Goal: Information Seeking & Learning: Learn about a topic

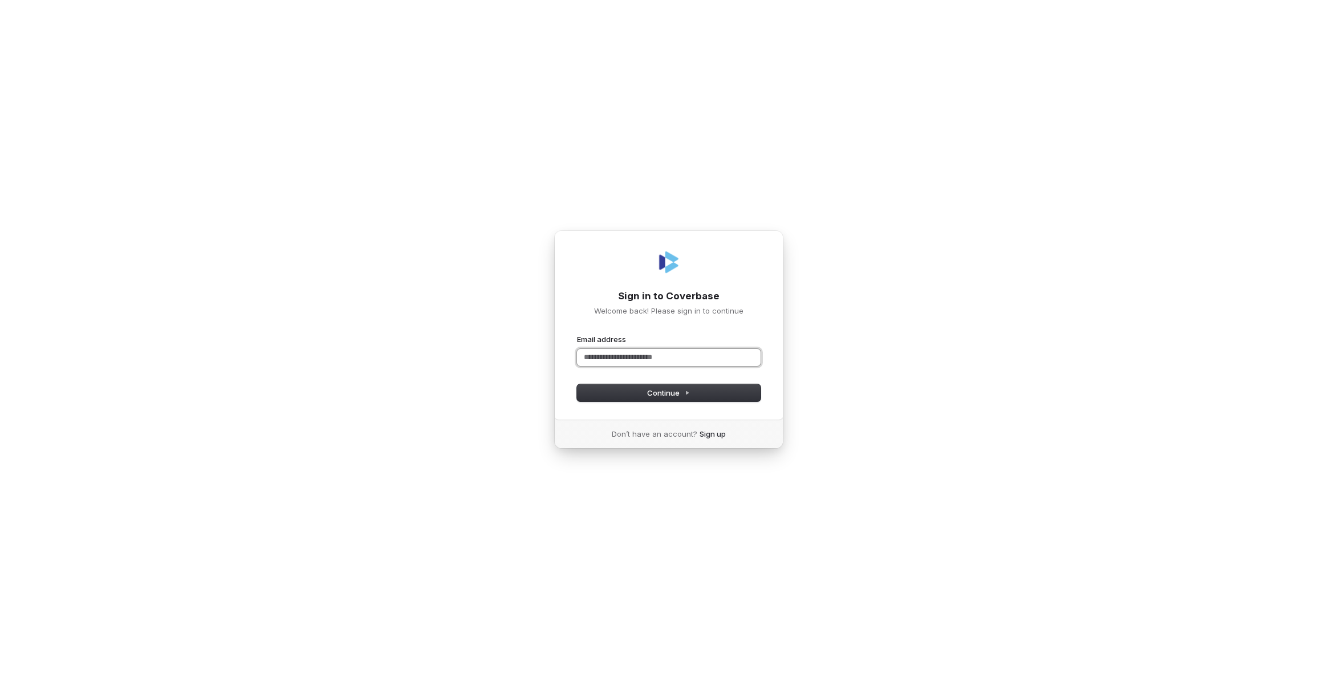
paste input "**********"
click at [669, 400] on button "Continue" at bounding box center [669, 392] width 184 height 17
type input "**********"
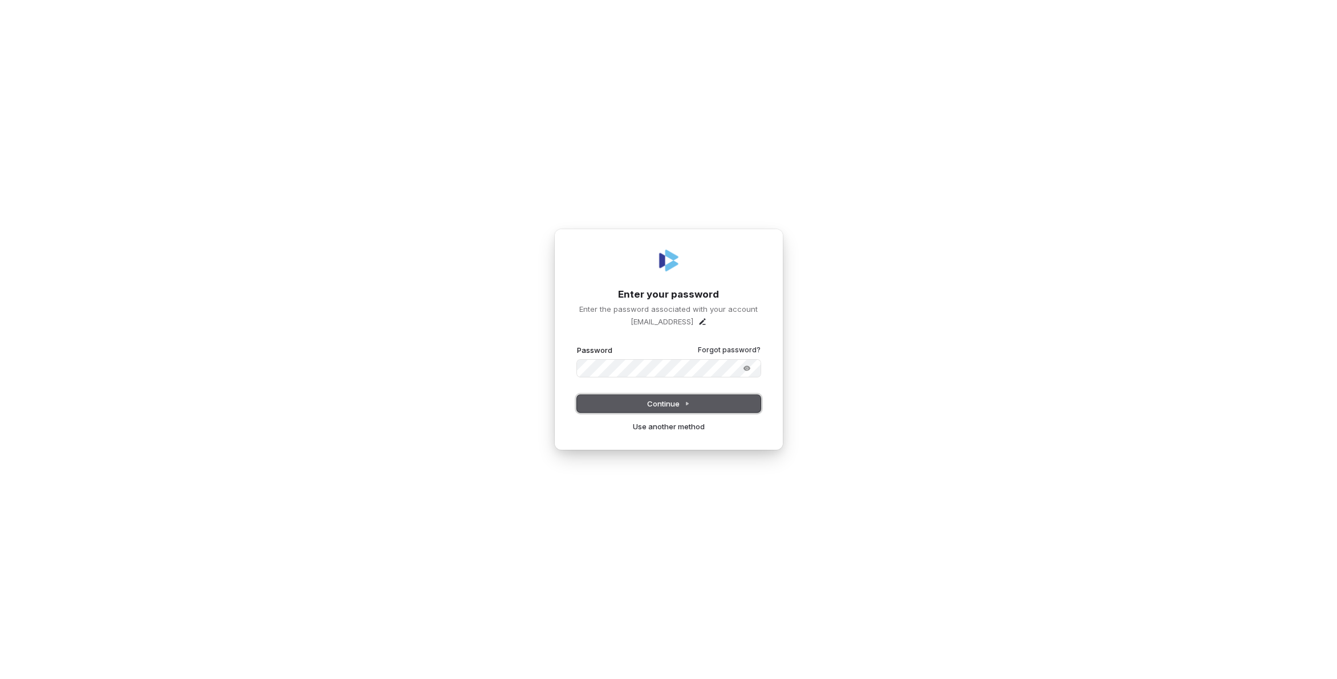
click at [677, 403] on span "Continue" at bounding box center [668, 404] width 43 height 10
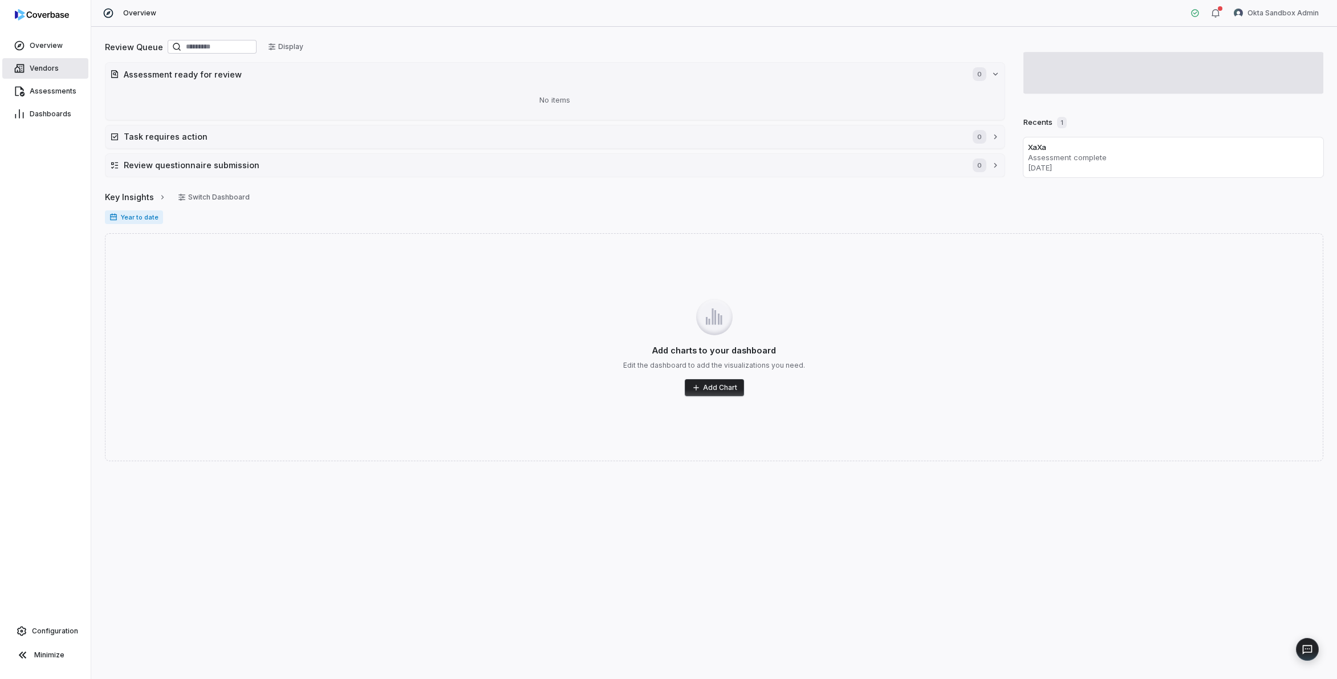
click at [56, 66] on span "Vendors" at bounding box center [44, 68] width 29 height 9
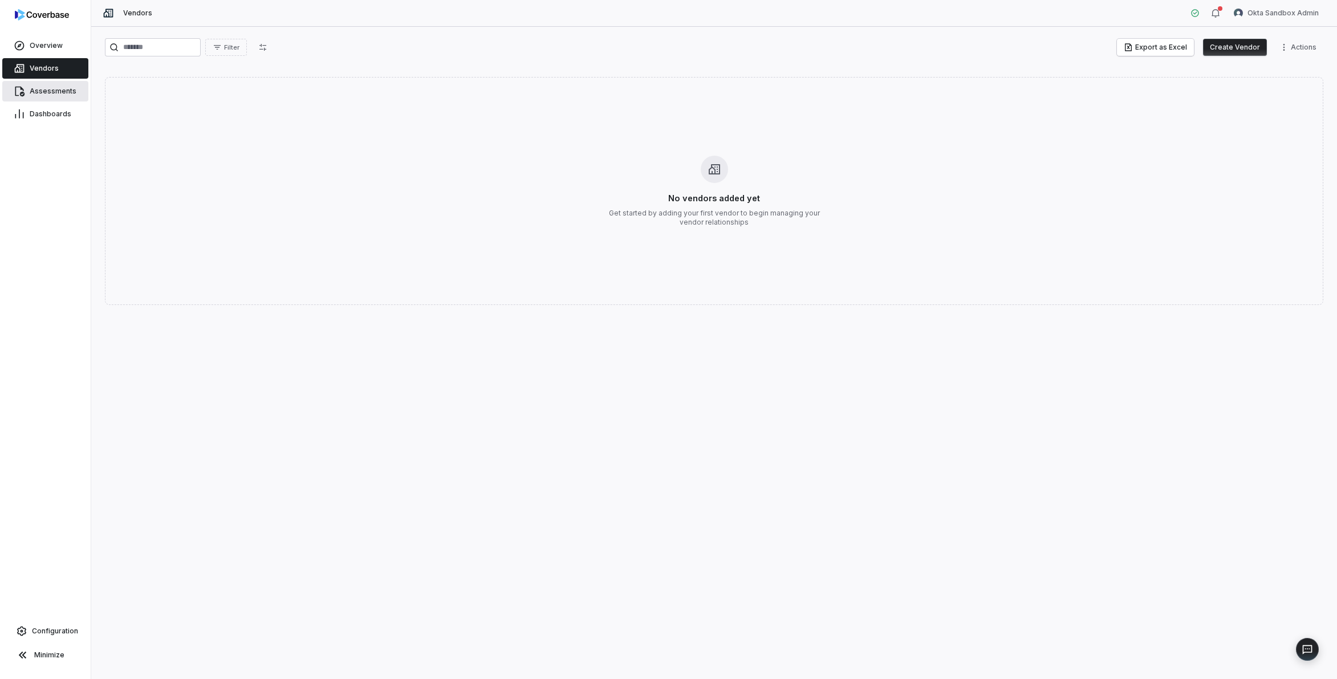
click at [58, 92] on span "Assessments" at bounding box center [53, 91] width 47 height 9
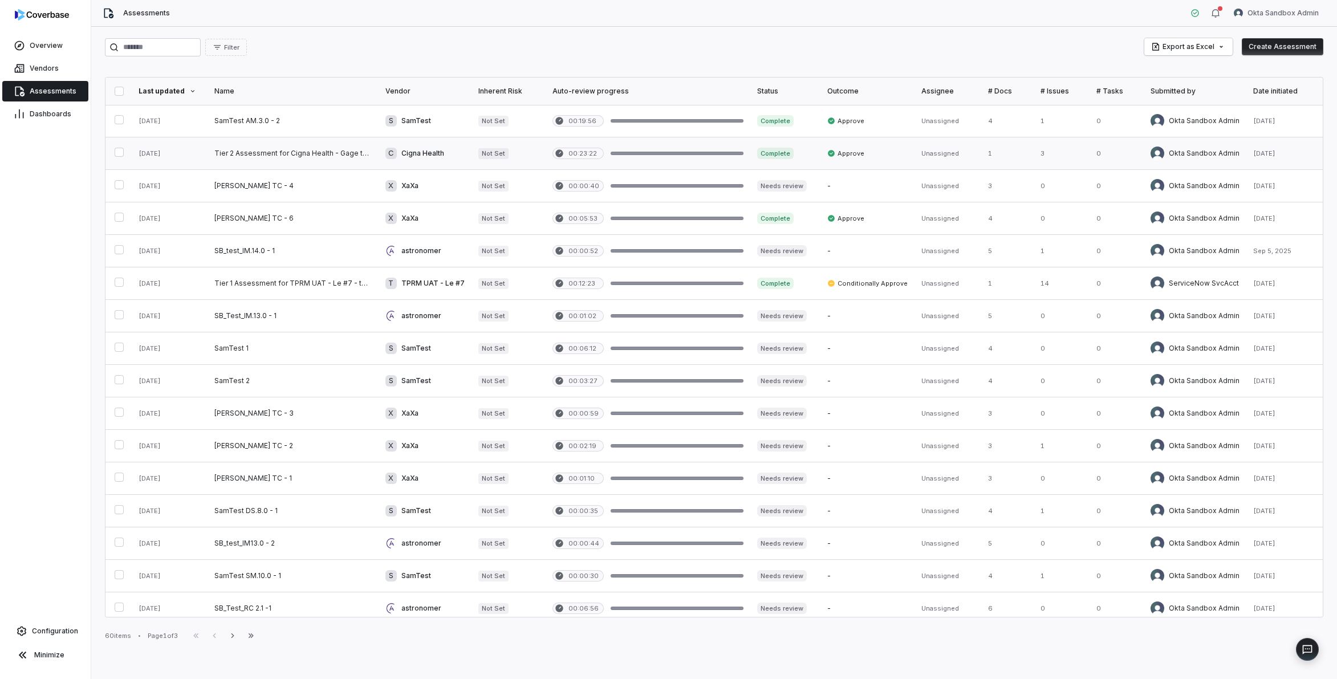
scroll to position [300, 0]
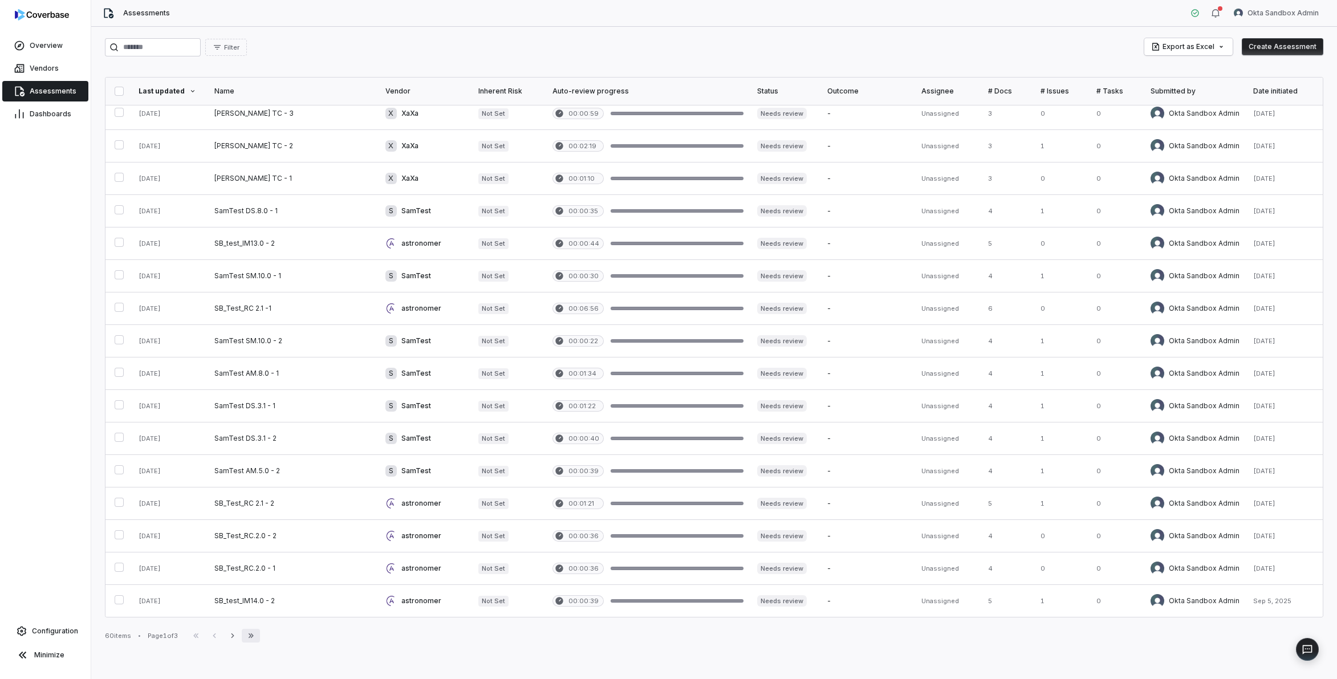
click at [254, 635] on icon "button" at bounding box center [251, 635] width 5 height 5
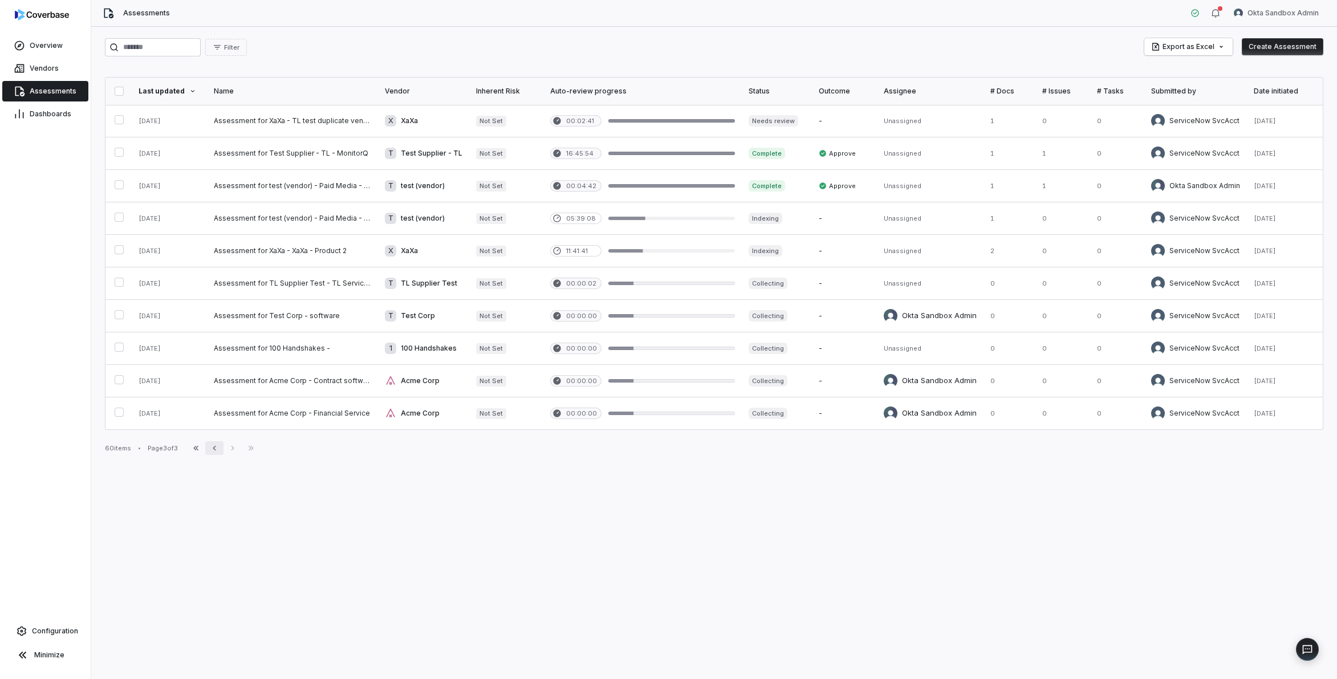
click at [219, 445] on icon "button" at bounding box center [214, 448] width 9 height 9
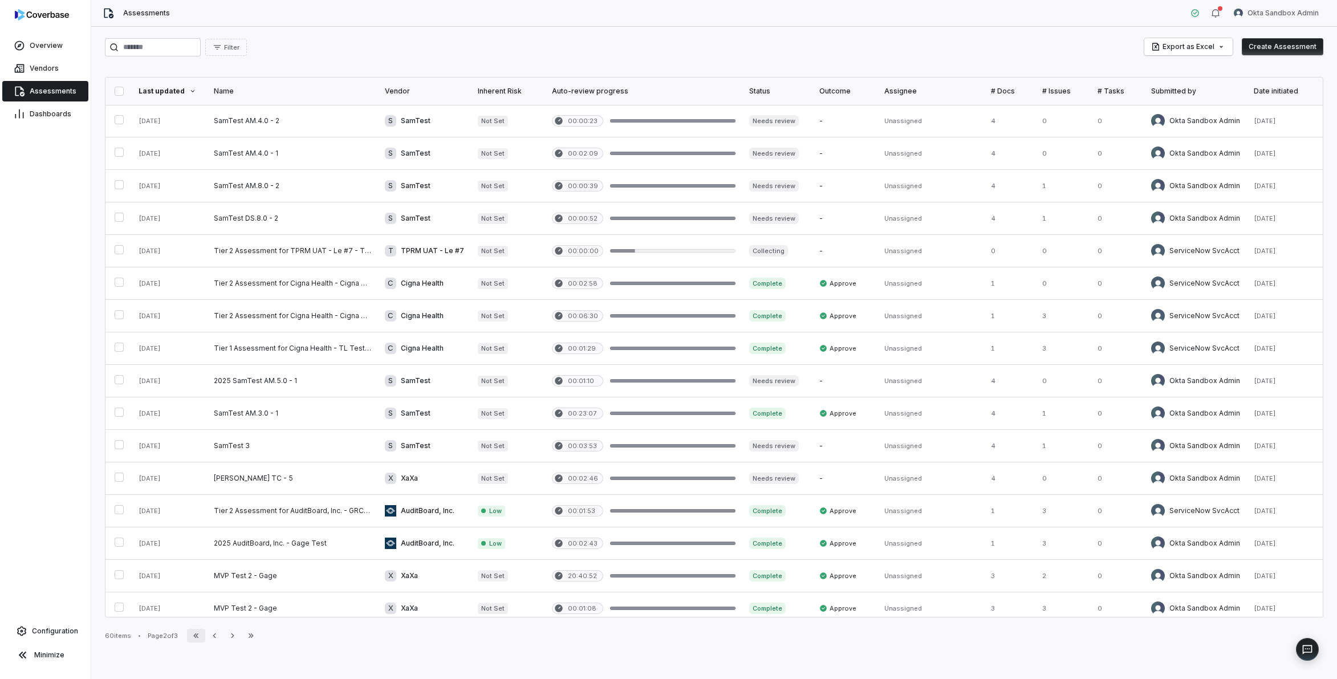
click at [197, 633] on icon "button" at bounding box center [196, 635] width 9 height 9
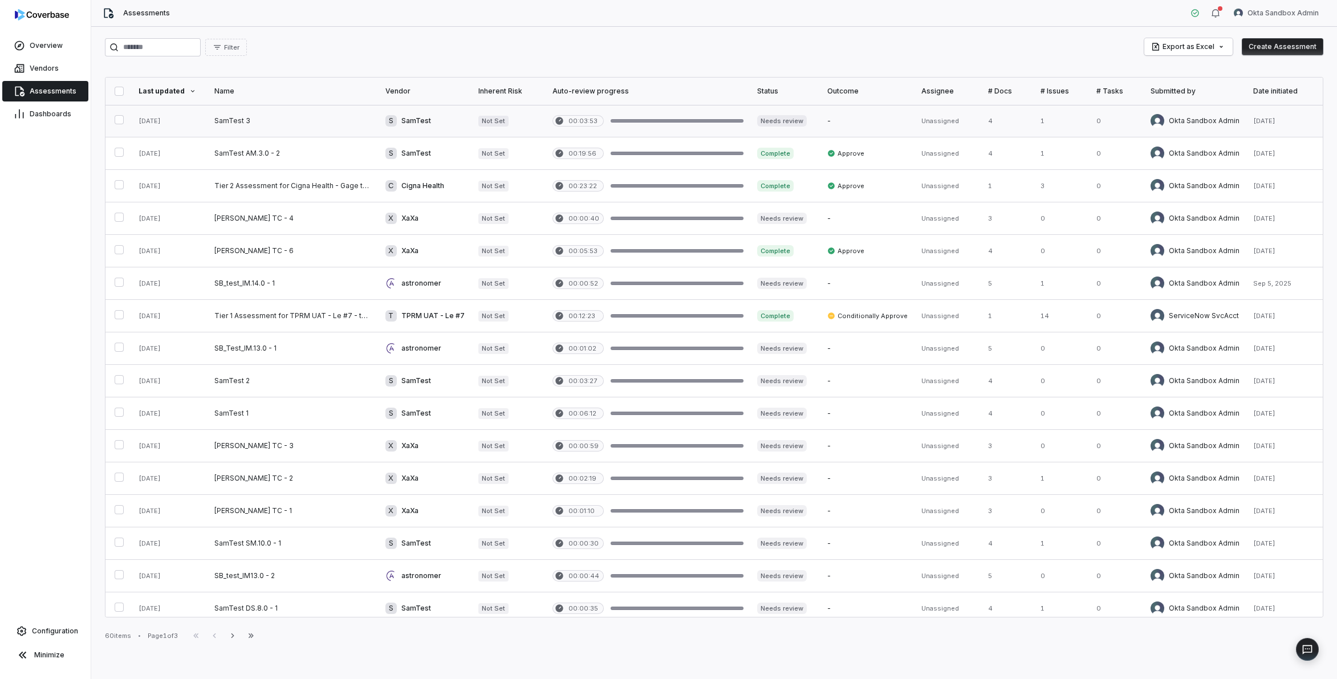
click at [339, 115] on link at bounding box center [293, 121] width 171 height 32
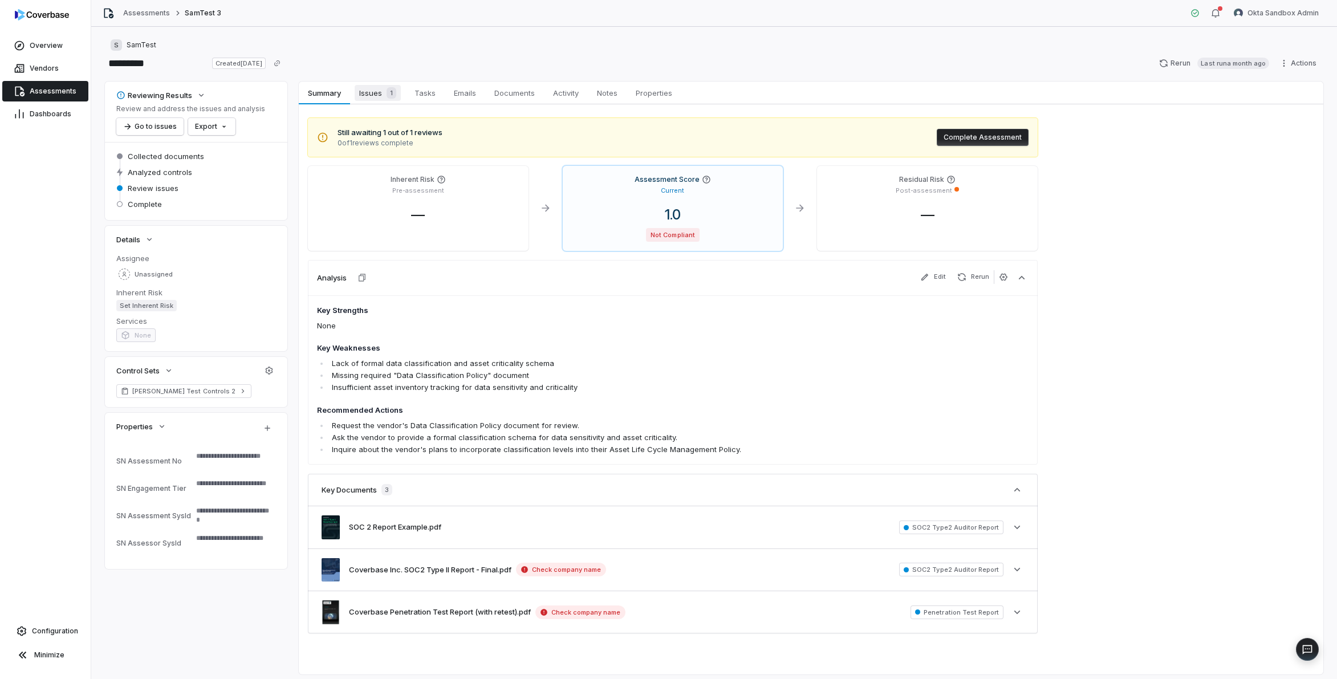
click at [381, 90] on span "Issues 1" at bounding box center [378, 93] width 46 height 16
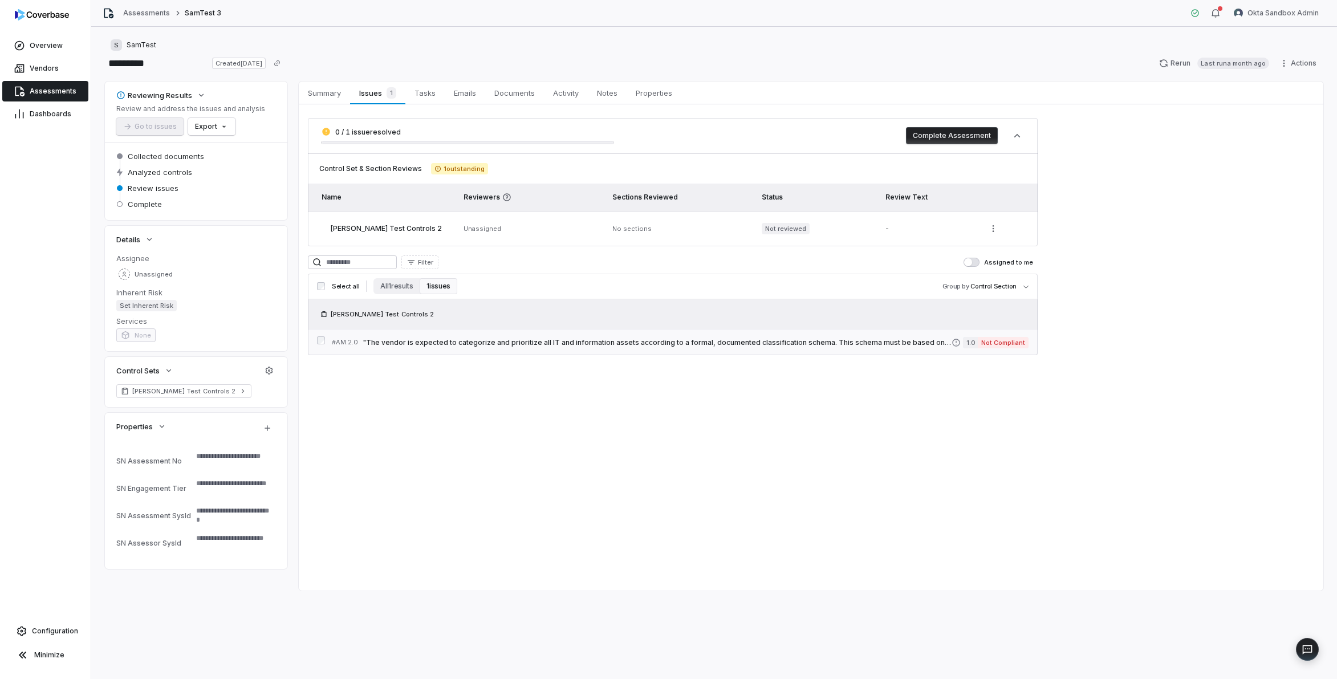
click at [525, 342] on span ""The vendor is expected to categorize and prioritize all IT and information ass…" at bounding box center [657, 342] width 589 height 9
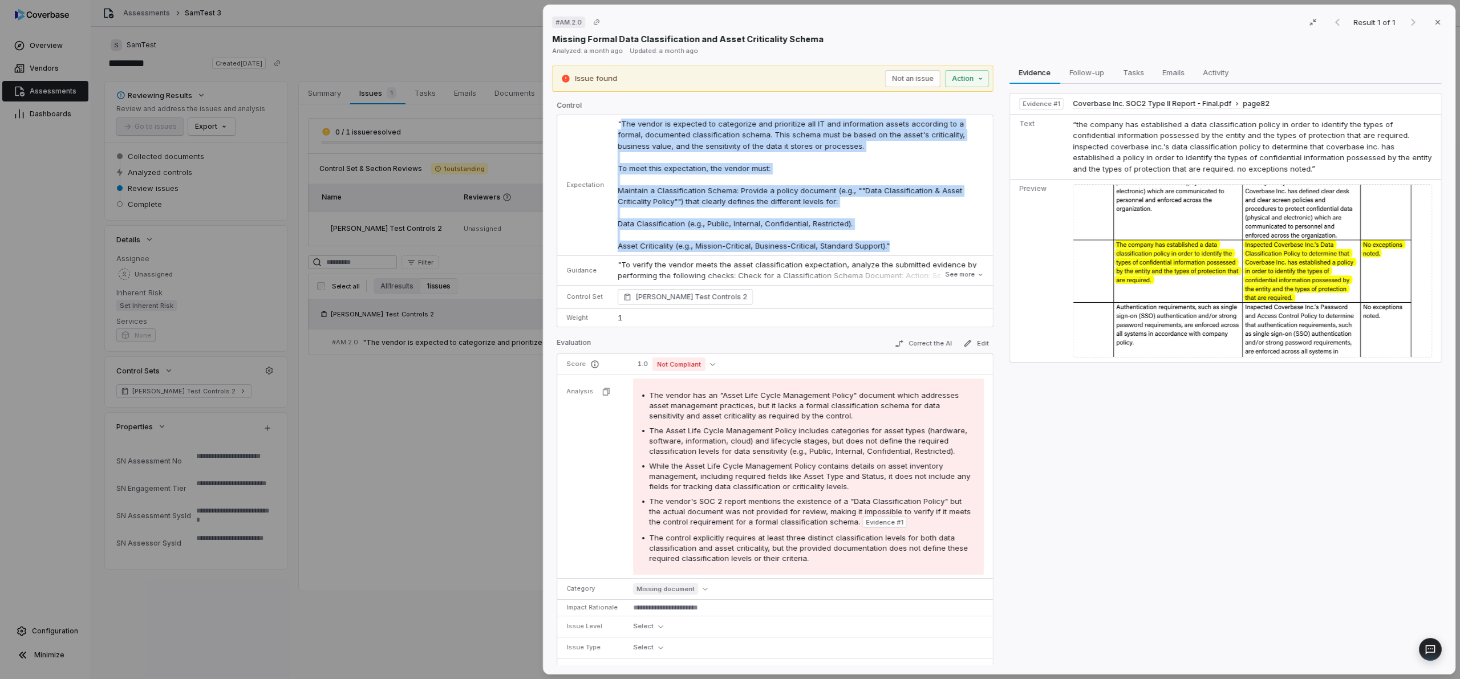
drag, startPoint x: 617, startPoint y: 122, endPoint x: 884, endPoint y: 246, distance: 294.1
click at [884, 246] on span ""The vendor is expected to categorize and prioritize all IT and information ass…" at bounding box center [791, 185] width 349 height 132
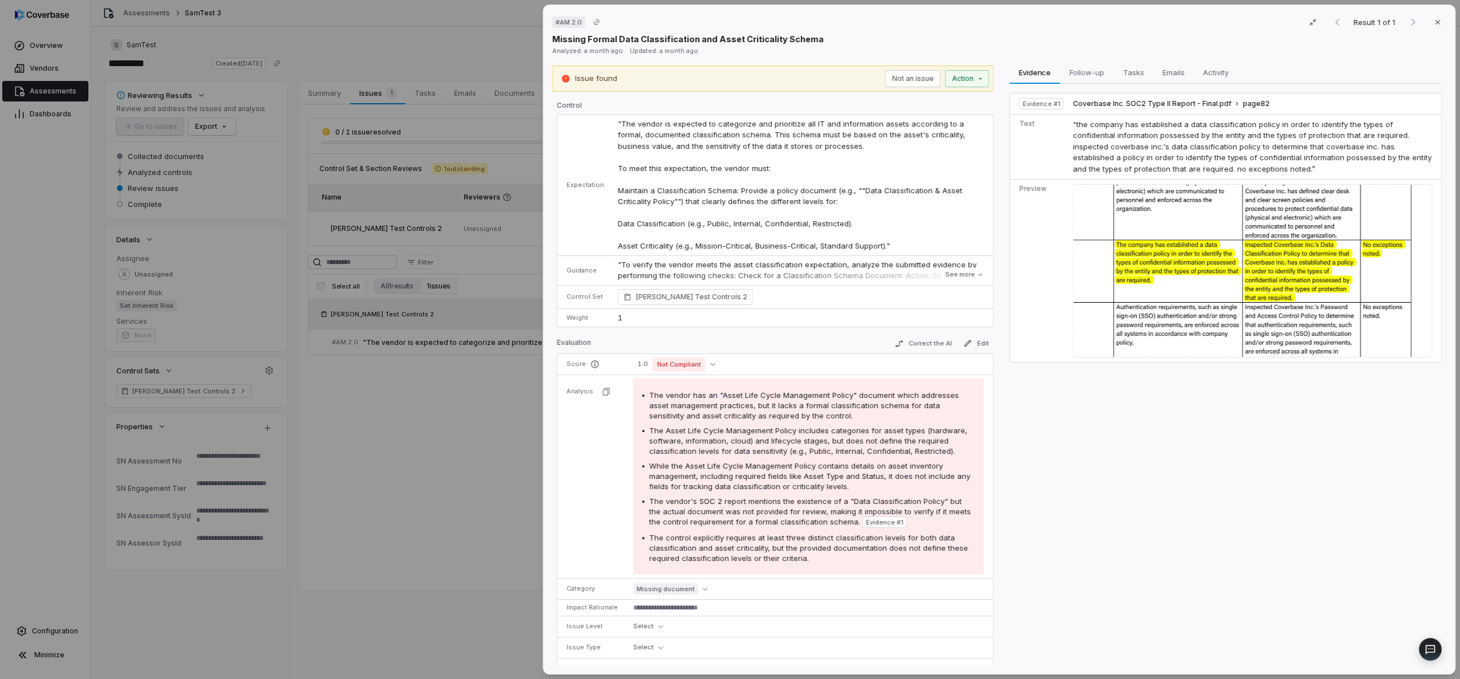
click at [804, 417] on span "The vendor has an "Asset Life Cycle Management Policy" document which addresses…" at bounding box center [804, 406] width 310 height 30
drag, startPoint x: 647, startPoint y: 391, endPoint x: 808, endPoint y: 414, distance: 162.5
click at [808, 414] on span "The vendor has an "Asset Life Cycle Management Policy" document which addresses…" at bounding box center [804, 406] width 310 height 30
drag, startPoint x: 648, startPoint y: 501, endPoint x: 836, endPoint y: 522, distance: 189.3
click at [836, 522] on span "The vendor's SOC 2 report mentions the existence of a "Data Classification Poli…" at bounding box center [810, 512] width 322 height 30
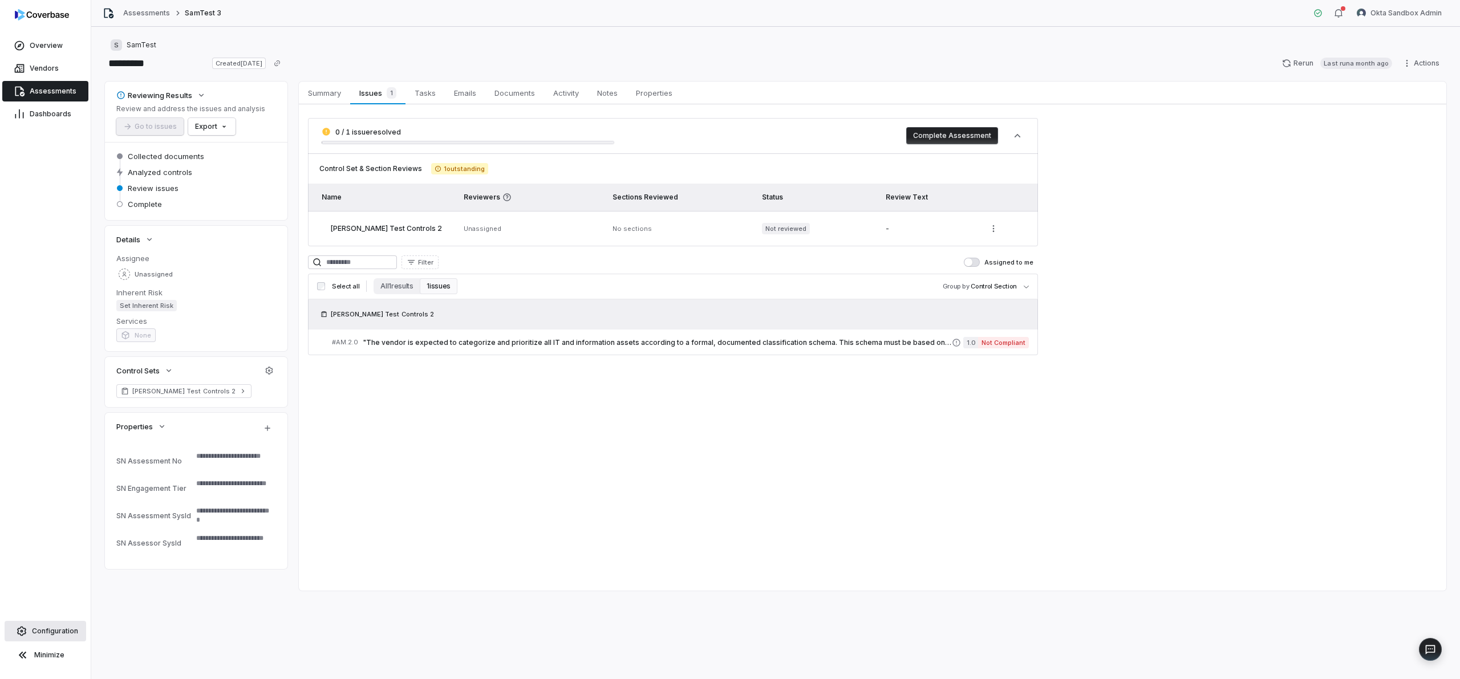
click at [64, 624] on link "Configuration" at bounding box center [46, 631] width 82 height 21
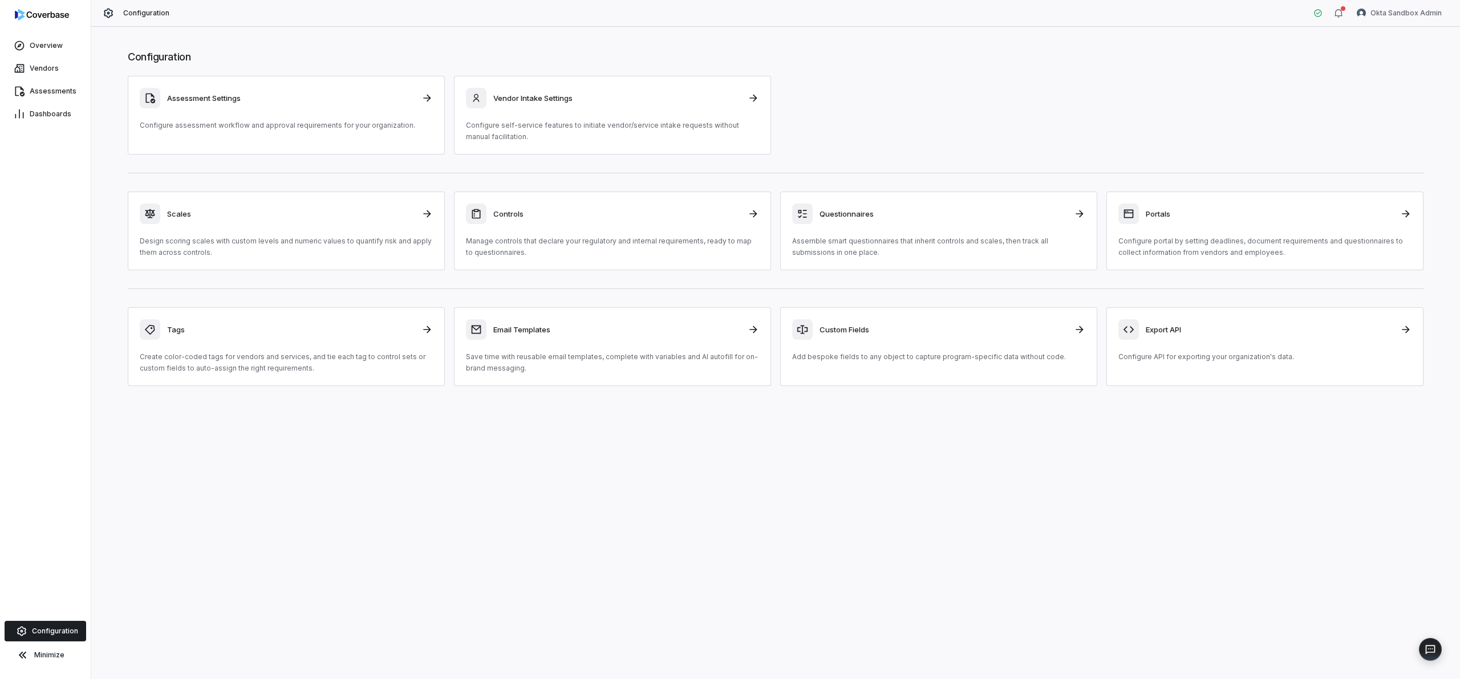
click at [234, 279] on div "Configuration Assessment Settings Configure assessment workflow and approval re…" at bounding box center [775, 217] width 1341 height 359
click at [241, 255] on p "Design scoring scales with custom levels and numeric values to quantify risk an…" at bounding box center [286, 246] width 293 height 23
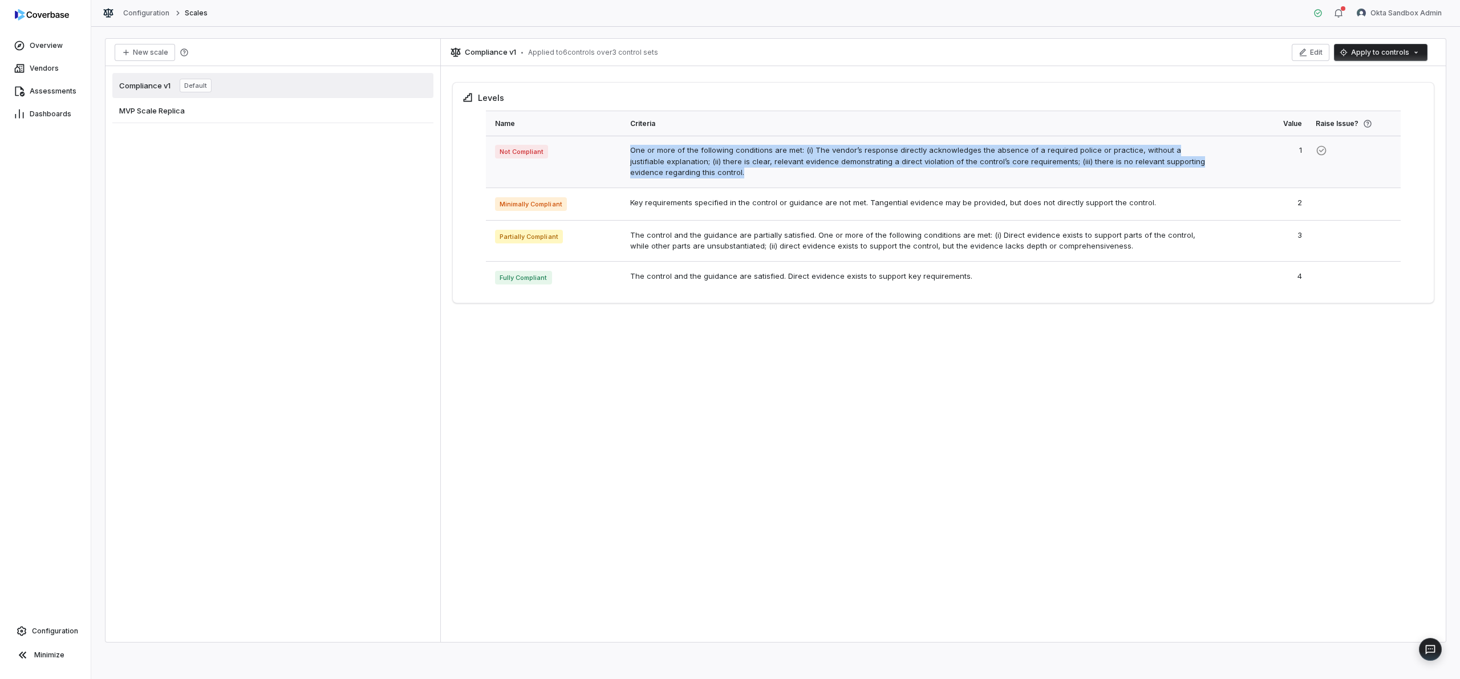
drag, startPoint x: 714, startPoint y: 176, endPoint x: 623, endPoint y: 145, distance: 96.3
click at [625, 145] on td "One or more of the following conditions are met: (i) The vendor’s response dire…" at bounding box center [920, 162] width 594 height 52
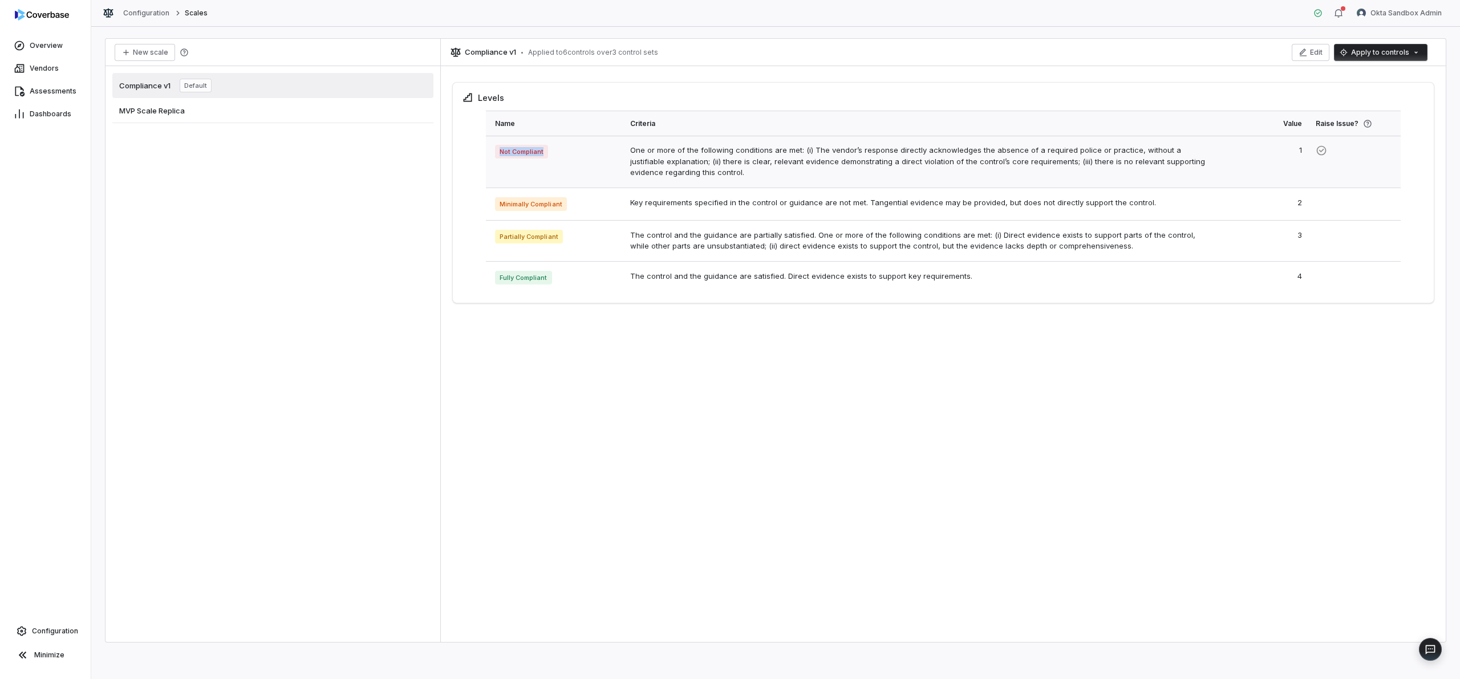
drag, startPoint x: 551, startPoint y: 152, endPoint x: 493, endPoint y: 153, distance: 57.6
click at [493, 153] on td "Not Compliant" at bounding box center [554, 162] width 137 height 52
drag, startPoint x: 1316, startPoint y: 123, endPoint x: 1356, endPoint y: 125, distance: 40.0
click at [1336, 125] on div "Raise Issue?" at bounding box center [1352, 123] width 75 height 25
click at [357, 109] on div "MVP Scale Replica" at bounding box center [272, 110] width 321 height 25
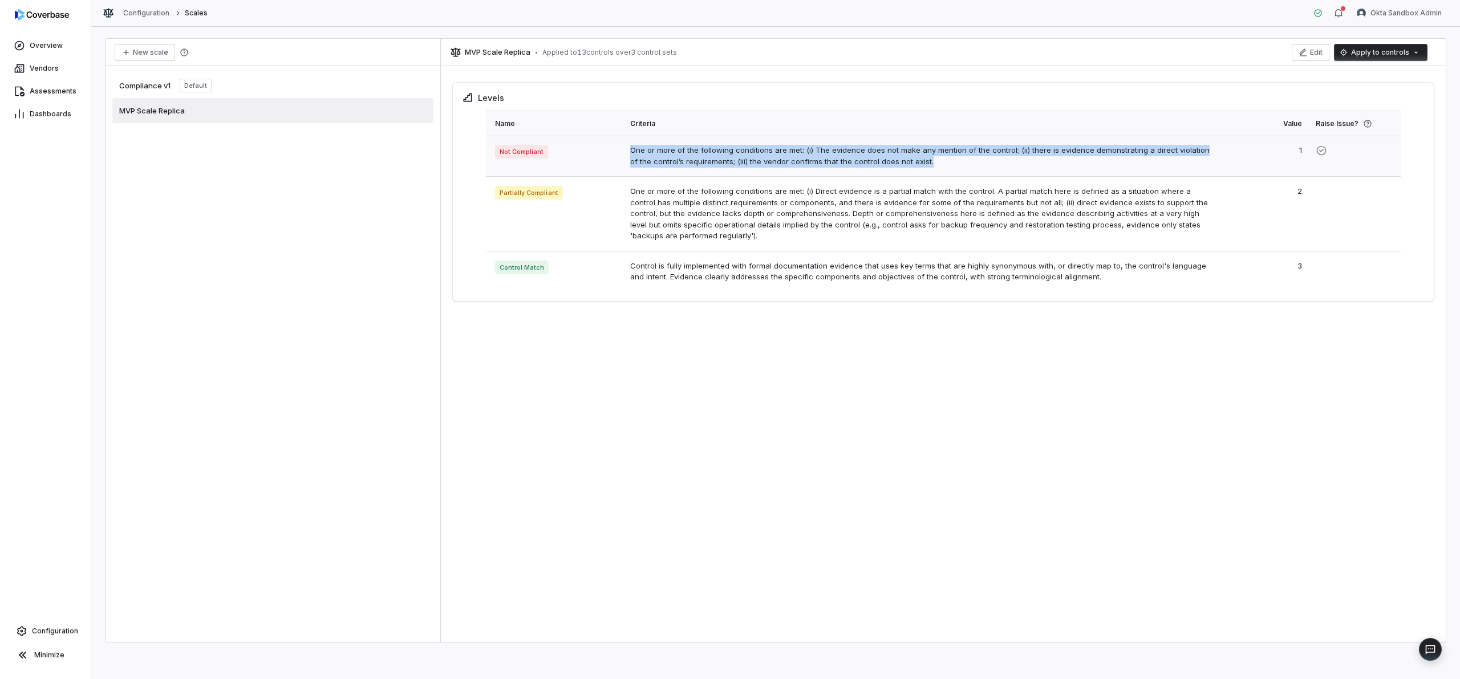
drag, startPoint x: 630, startPoint y: 149, endPoint x: 911, endPoint y: 170, distance: 281.9
click at [911, 170] on td "One or more of the following conditions are met: (i) The evidence does not make…" at bounding box center [920, 156] width 594 height 41
click at [44, 83] on link "Assessments" at bounding box center [45, 91] width 86 height 21
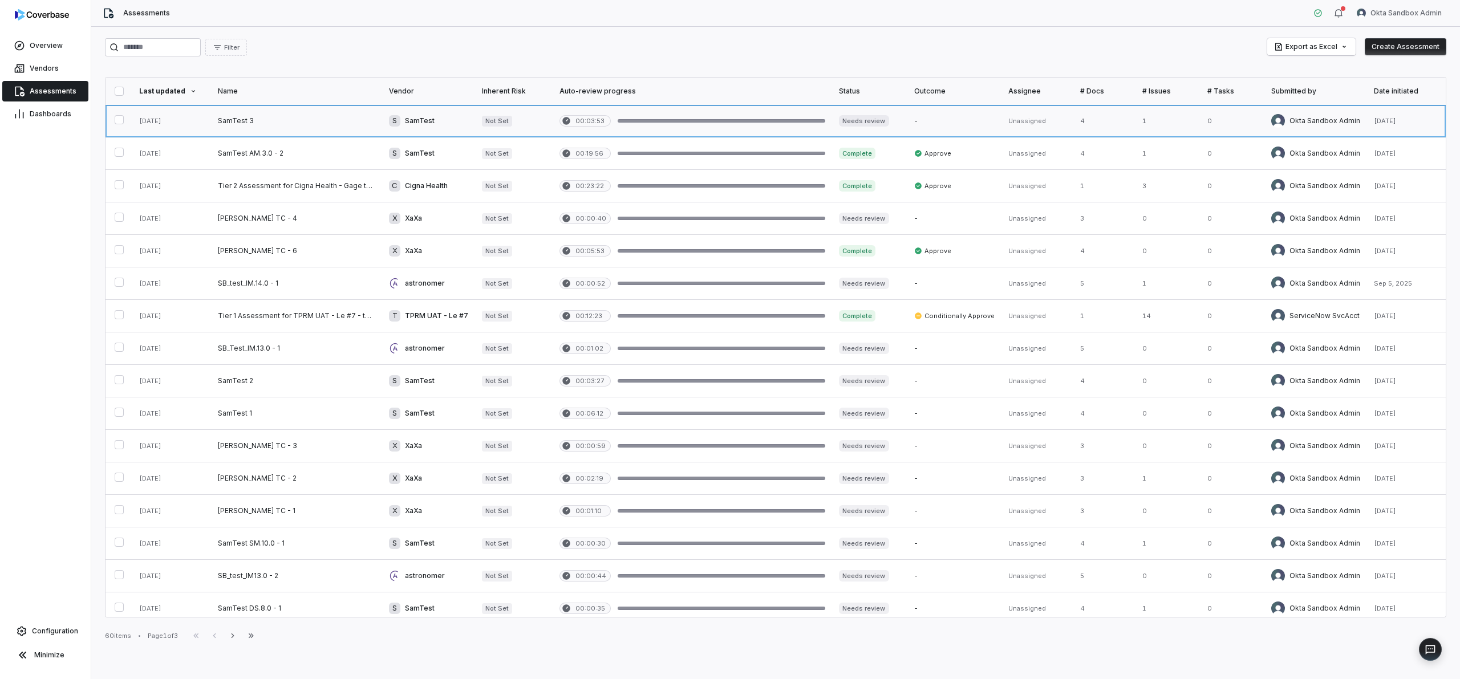
click at [344, 119] on link at bounding box center [296, 121] width 171 height 32
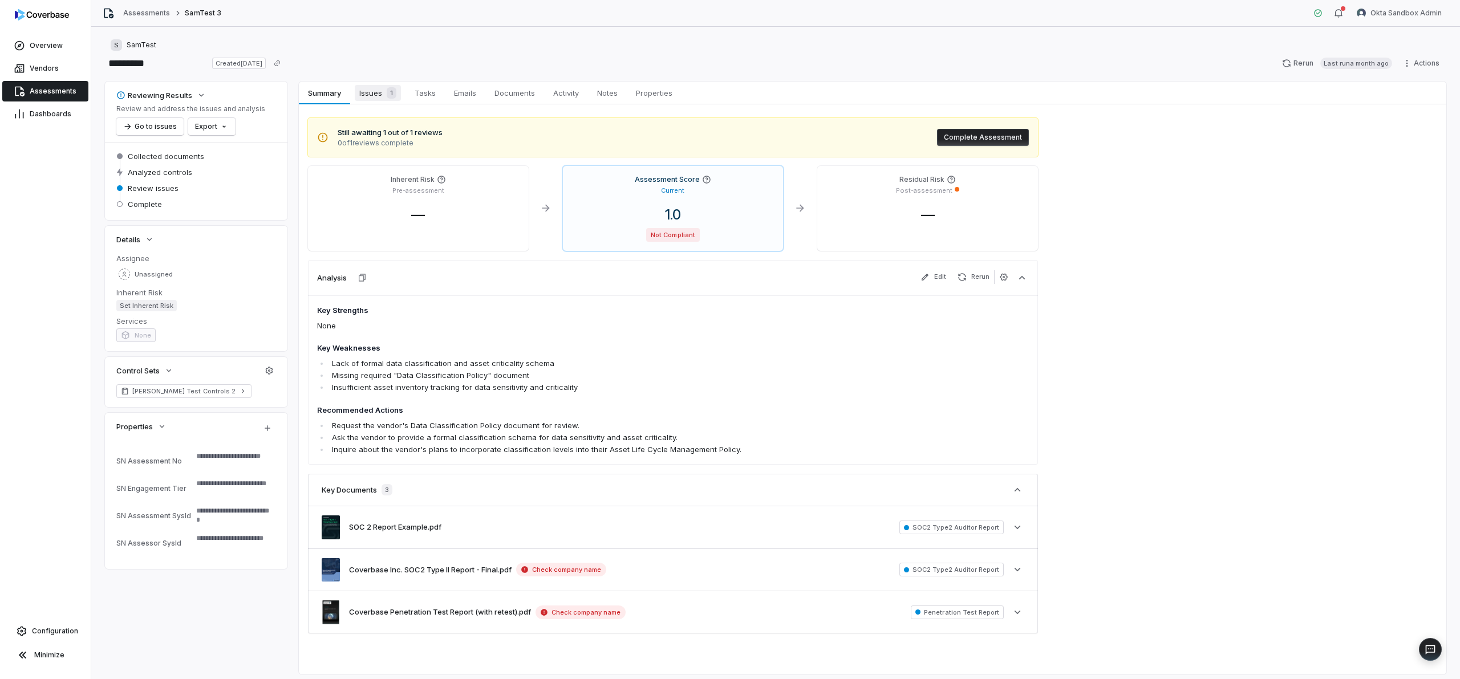
click at [359, 95] on span "Issues 1" at bounding box center [378, 93] width 46 height 16
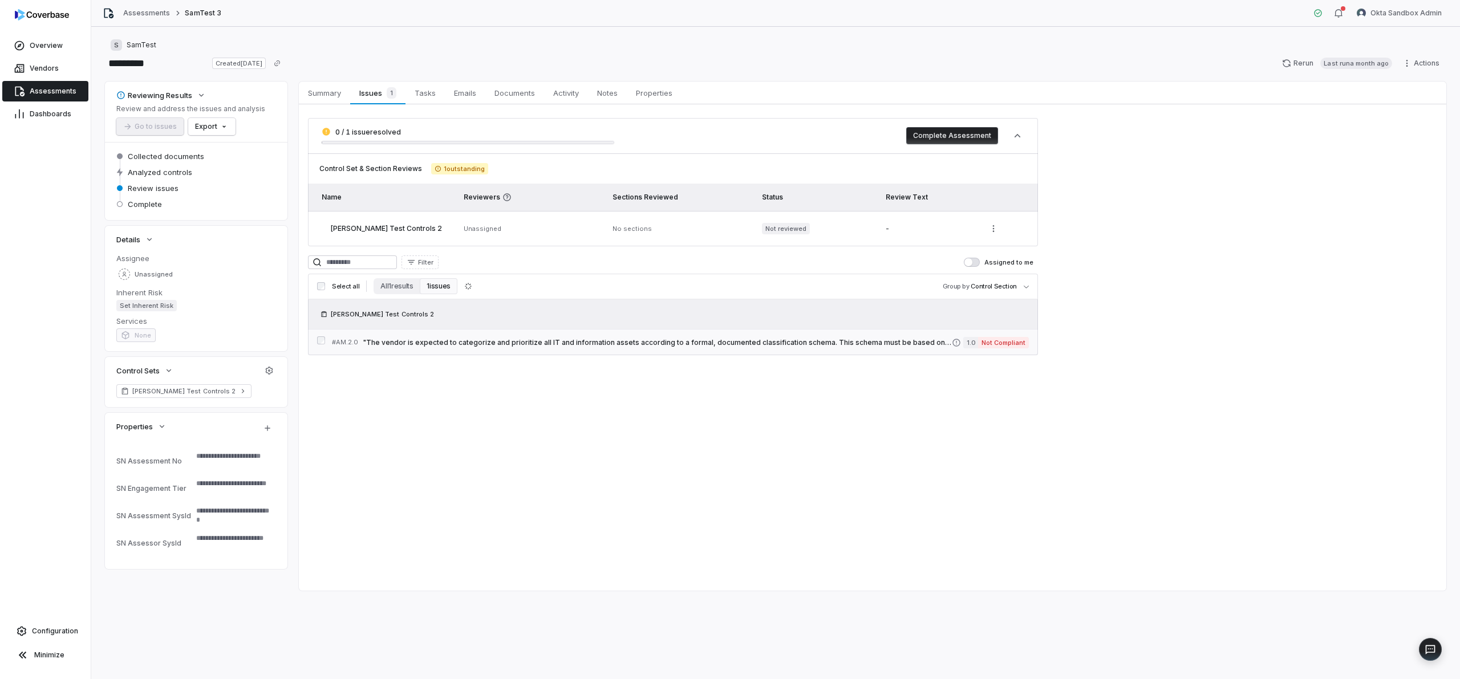
click at [396, 351] on link "# AM.2.0 "The vendor is expected to categorize and prioritize all IT and inform…" at bounding box center [680, 343] width 697 height 26
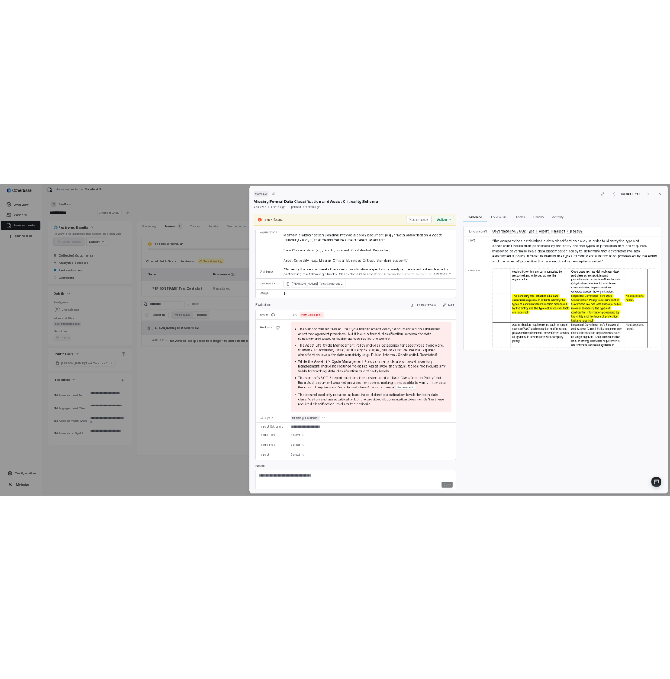
scroll to position [87, 0]
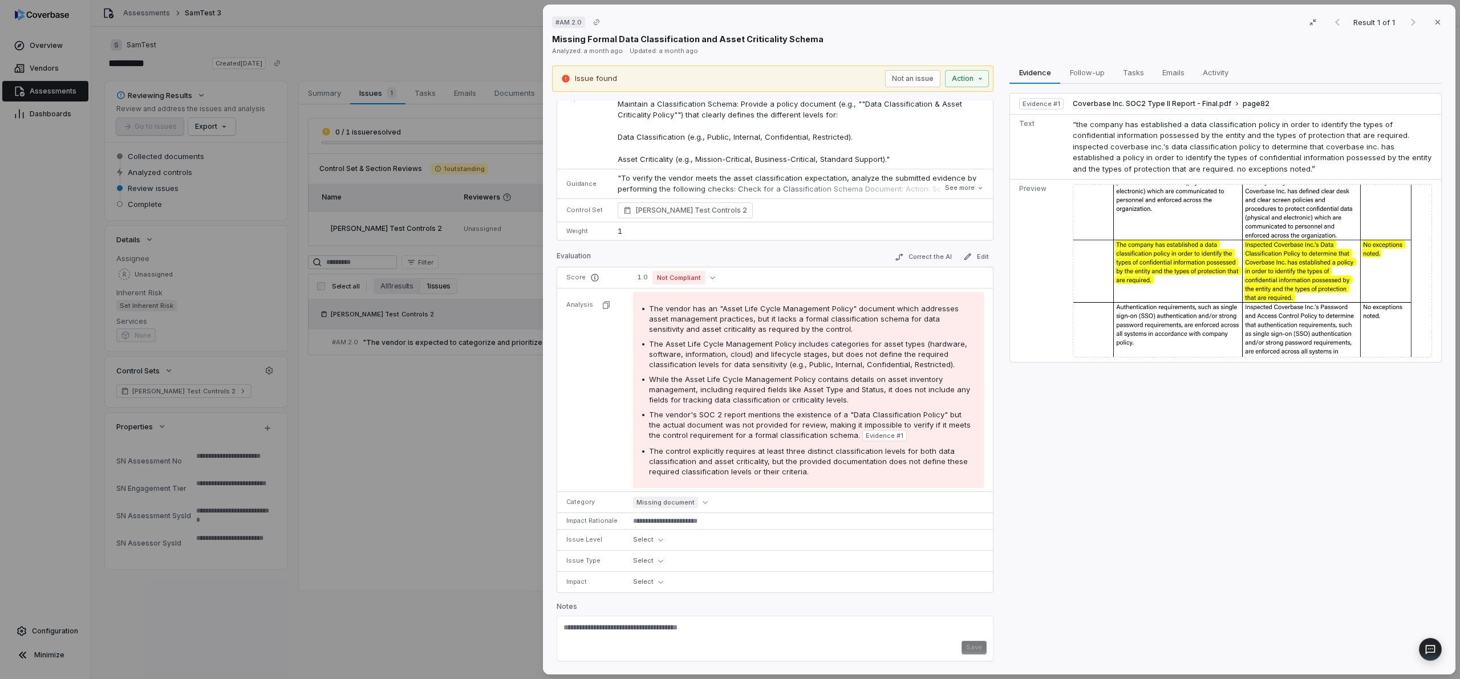
click at [843, 342] on span "The Asset Life Cycle Management Policy includes categories for asset types (har…" at bounding box center [808, 354] width 318 height 30
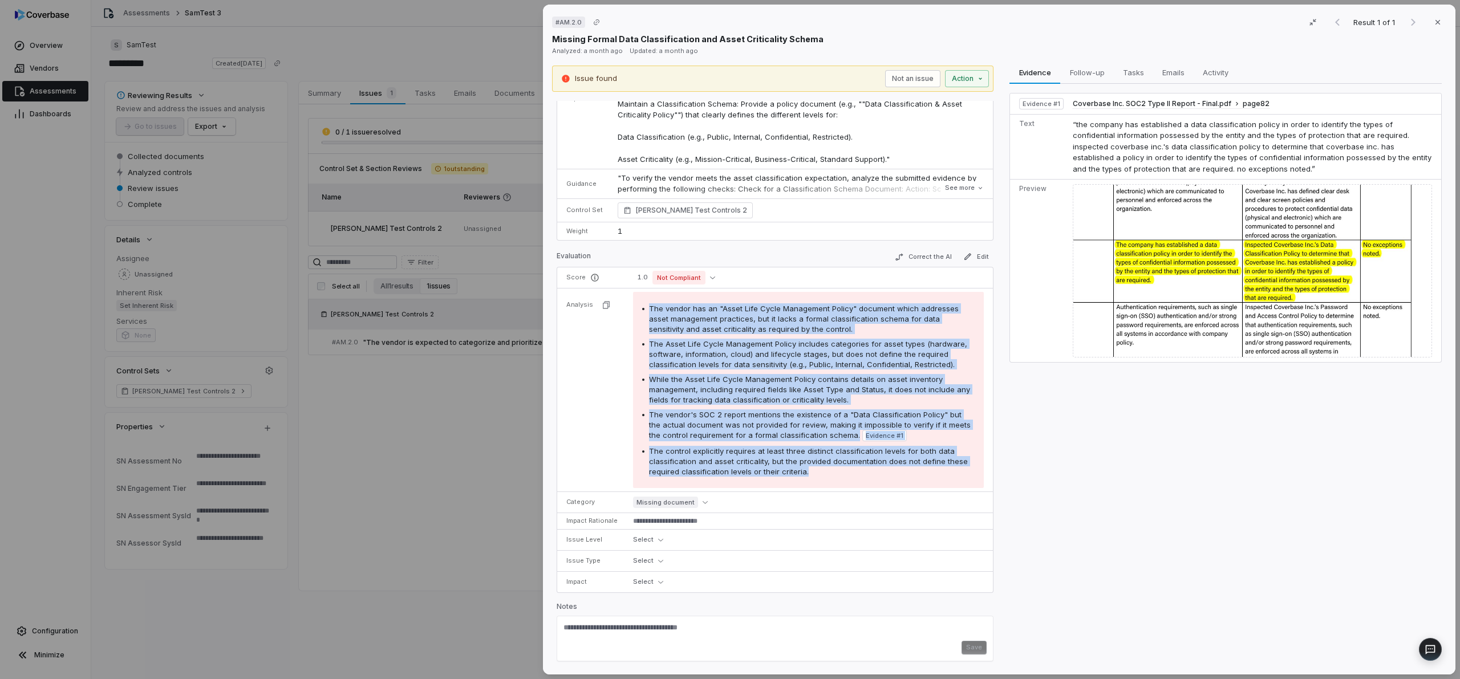
drag, startPoint x: 648, startPoint y: 307, endPoint x: 814, endPoint y: 467, distance: 230.6
click at [814, 467] on div "The vendor has an "Asset Life Cycle Management Policy" document which addresses…" at bounding box center [808, 389] width 332 height 173
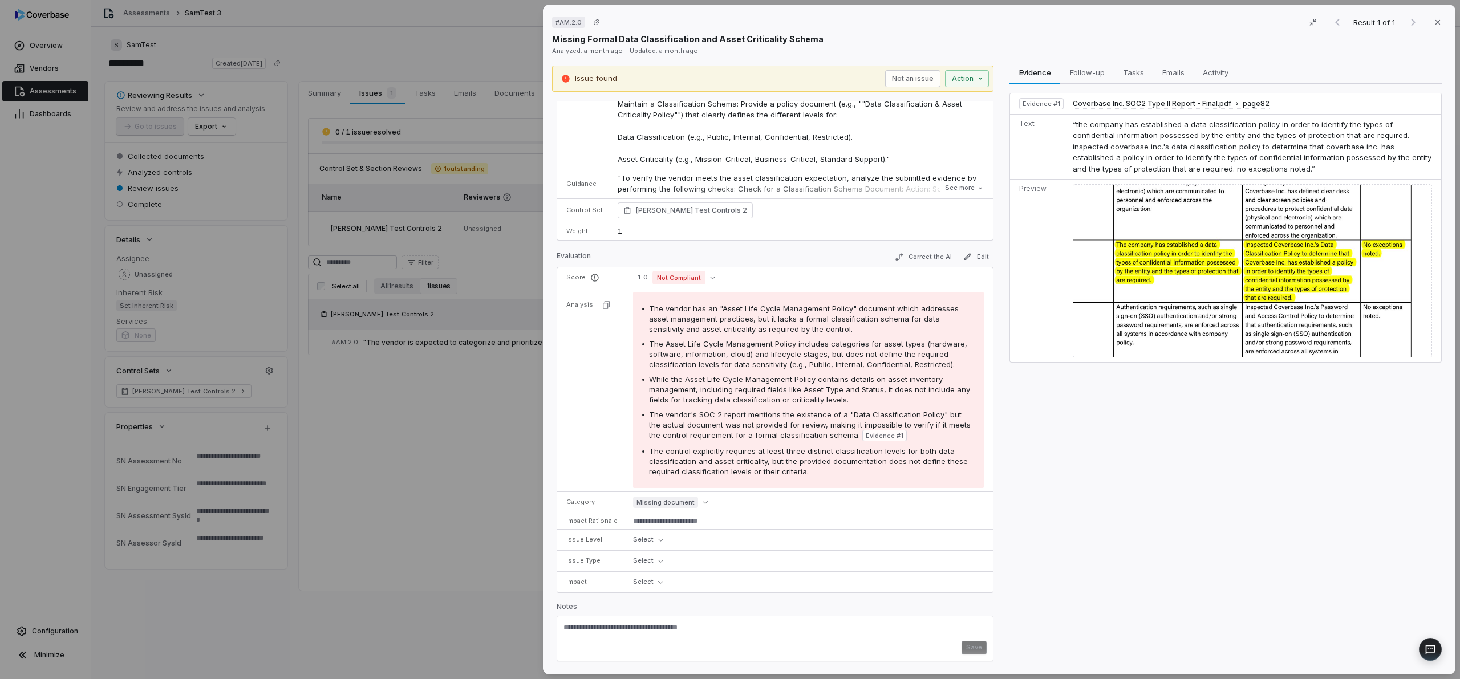
click at [1208, 474] on div "Evidence Evidence Follow-up Follow-up Tasks Tasks Emails Emails Activity Activi…" at bounding box center [1225, 366] width 441 height 600
click at [1066, 454] on div "Evidence Evidence Follow-up Follow-up Tasks Tasks Emails Emails Activity Activi…" at bounding box center [1225, 366] width 441 height 600
click at [957, 185] on button "See more" at bounding box center [964, 188] width 46 height 21
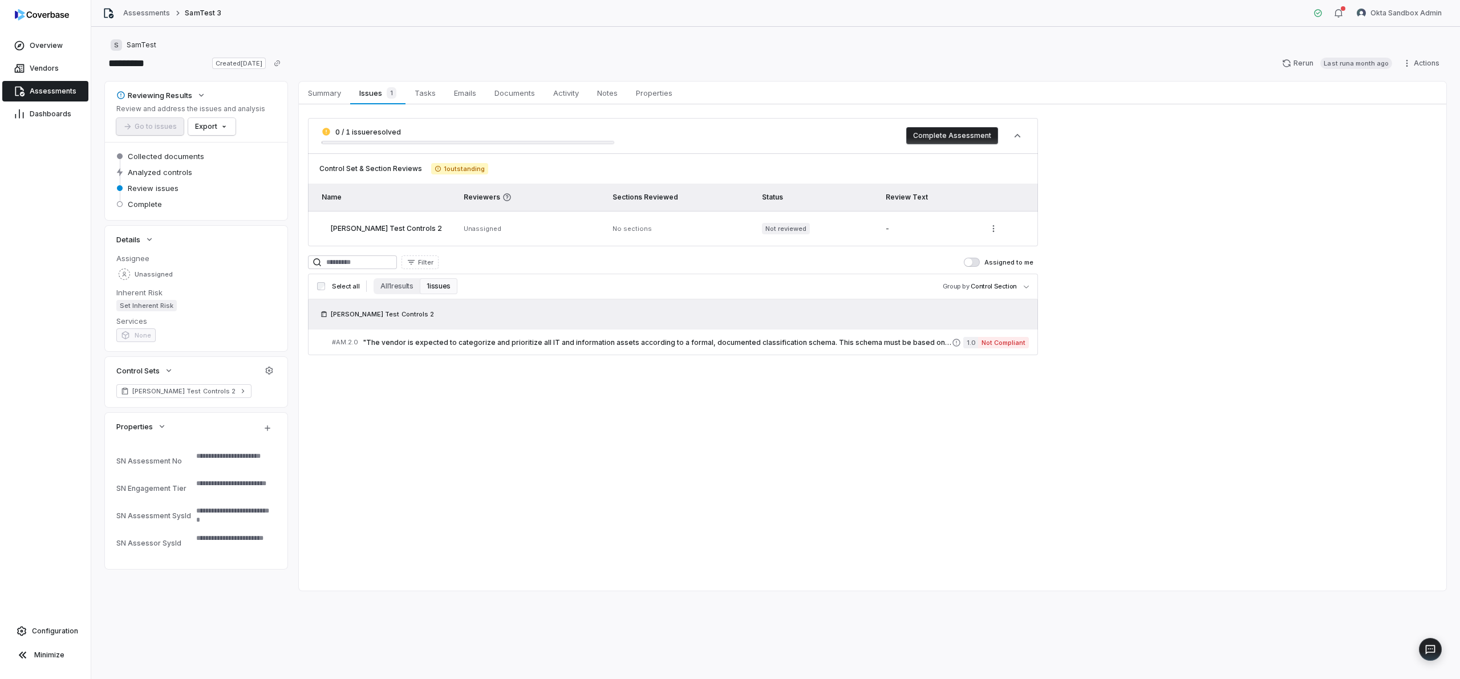
type textarea "*"
click at [58, 69] on link "Vendors" at bounding box center [45, 68] width 86 height 21
